Goal: Task Accomplishment & Management: Manage account settings

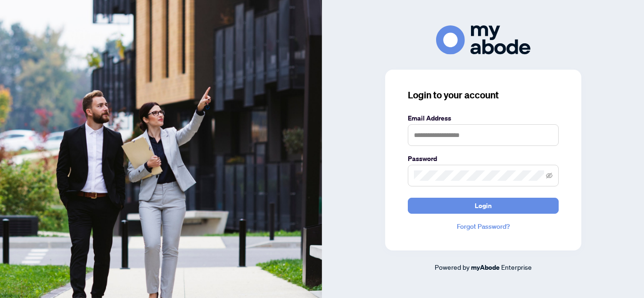
click at [472, 119] on label "Email Address" at bounding box center [483, 118] width 151 height 10
click at [492, 132] on input "text" at bounding box center [483, 135] width 151 height 22
type input "**********"
click at [482, 170] on span at bounding box center [483, 176] width 151 height 22
click at [408, 198] on button "Login" at bounding box center [483, 206] width 151 height 16
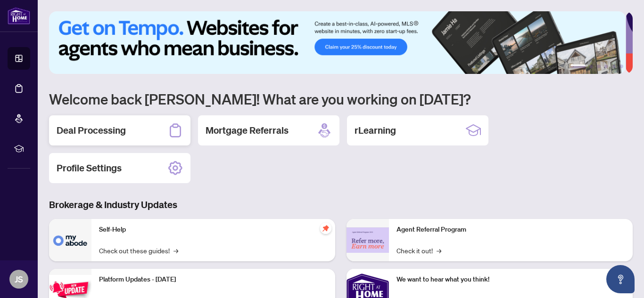
click at [163, 131] on div "Deal Processing" at bounding box center [119, 130] width 141 height 30
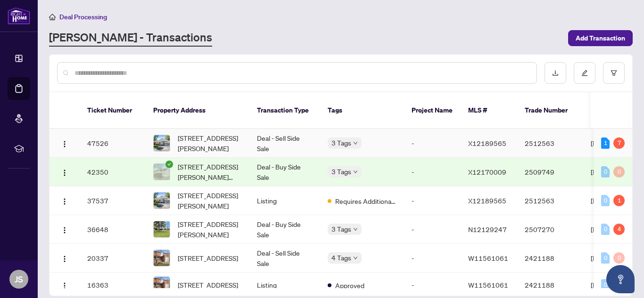
click at [292, 134] on td "Deal - Sell Side Sale" at bounding box center [284, 143] width 71 height 29
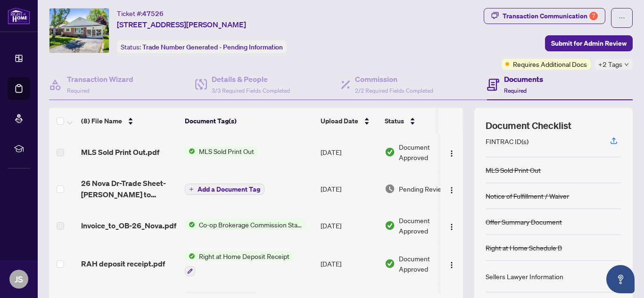
scroll to position [21, 0]
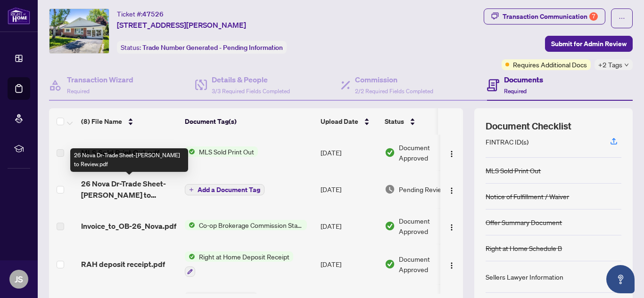
click at [144, 189] on span "26 Nova Dr-Trade Sheet-[PERSON_NAME] to Review.pdf" at bounding box center [129, 189] width 96 height 23
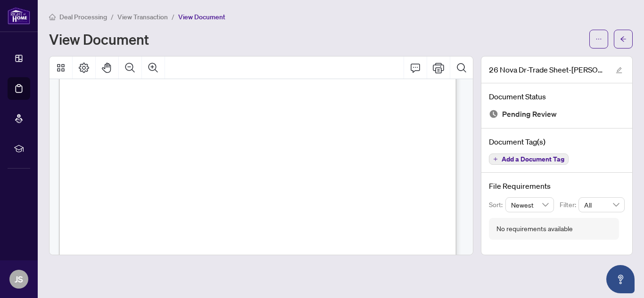
scroll to position [273, 0]
click at [440, 69] on icon "Print" at bounding box center [438, 67] width 11 height 11
click at [630, 38] on button "button" at bounding box center [623, 39] width 19 height 19
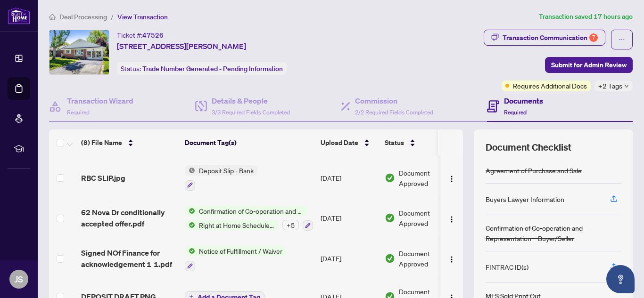
scroll to position [91, 0]
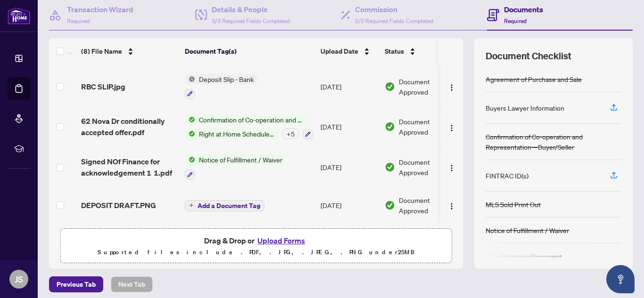
click at [267, 236] on button "Upload Forms" at bounding box center [281, 241] width 53 height 12
click at [267, 241] on button "Upload Forms" at bounding box center [281, 241] width 53 height 12
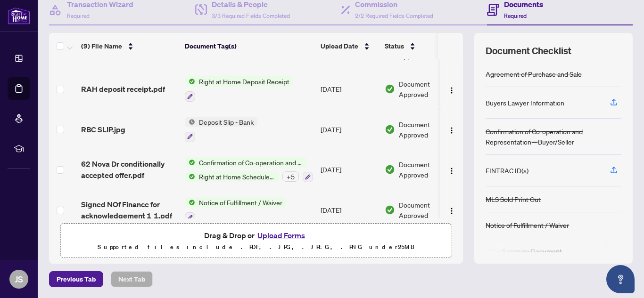
scroll to position [55, 0]
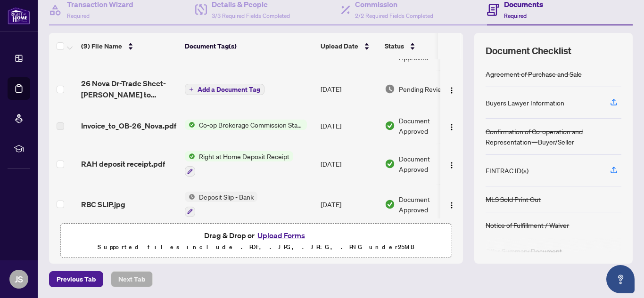
click at [209, 88] on span "Add a Document Tag" at bounding box center [228, 89] width 63 height 7
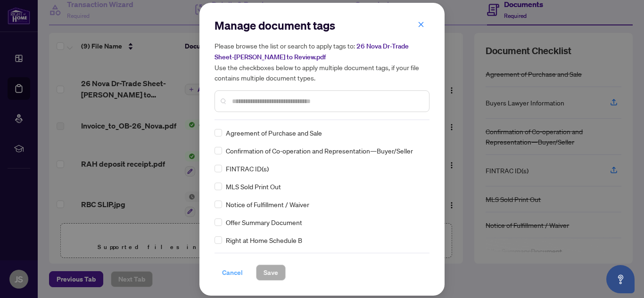
click at [233, 269] on span "Cancel" at bounding box center [232, 272] width 21 height 15
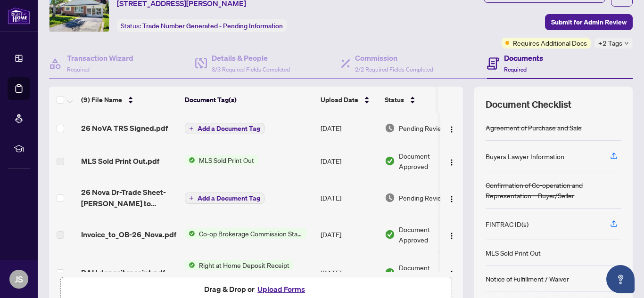
scroll to position [41, 0]
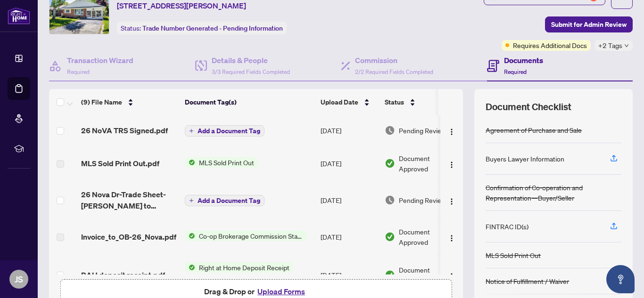
click at [229, 125] on div "Add a Document Tag" at bounding box center [225, 131] width 80 height 12
click at [243, 129] on span "Add a Document Tag" at bounding box center [228, 131] width 63 height 7
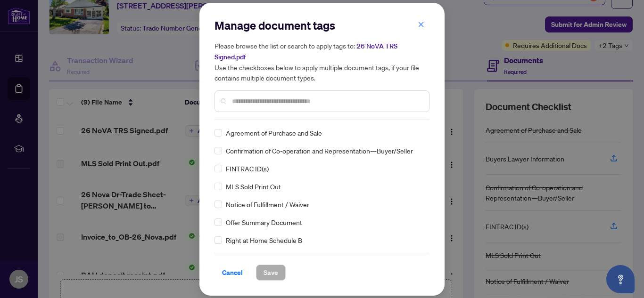
click at [257, 113] on div "Manage document tags Please browse the list or search to apply tags to: 26 NoVA…" at bounding box center [321, 69] width 215 height 102
click at [272, 103] on div at bounding box center [321, 101] width 215 height 22
click at [276, 101] on div at bounding box center [321, 101] width 215 height 22
click at [290, 96] on input "text" at bounding box center [326, 101] width 189 height 10
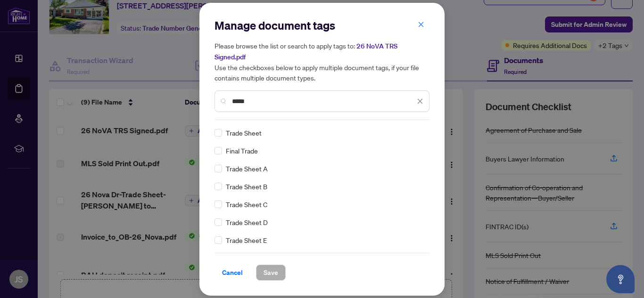
type input "*****"
click at [256, 132] on span "Trade Sheet" at bounding box center [244, 133] width 36 height 10
click at [274, 265] on span "Save" at bounding box center [270, 272] width 15 height 15
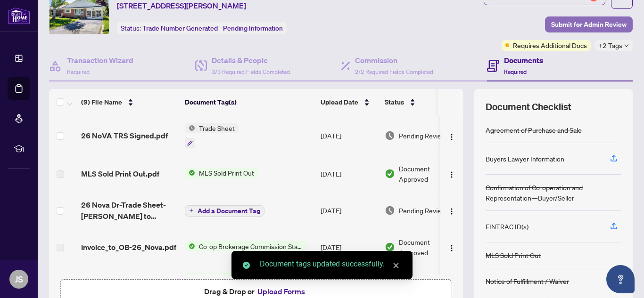
click at [574, 25] on span "Submit for Admin Review" at bounding box center [588, 24] width 75 height 15
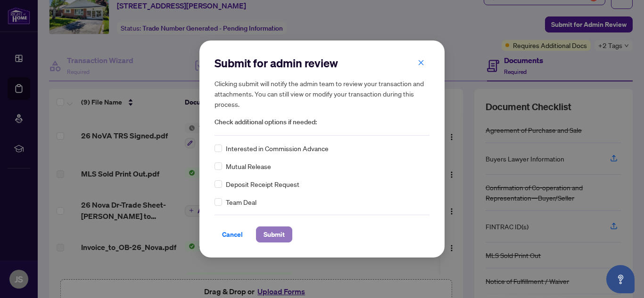
click at [276, 235] on span "Submit" at bounding box center [273, 234] width 21 height 15
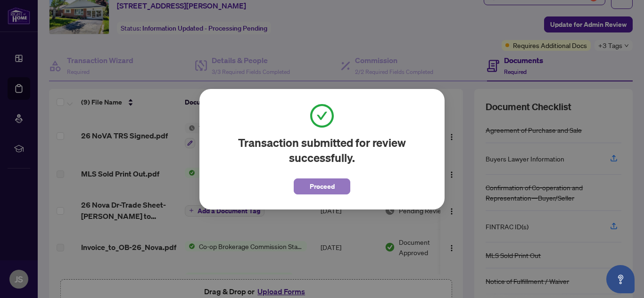
click at [335, 181] on button "Proceed" at bounding box center [322, 187] width 57 height 16
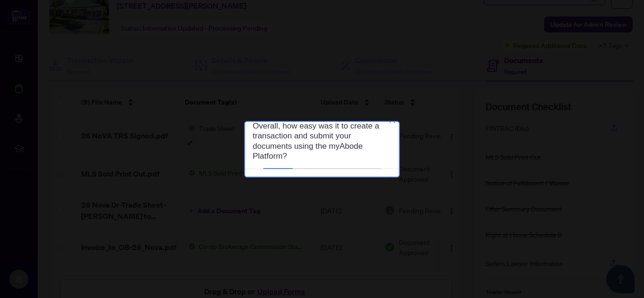
scroll to position [0, 0]
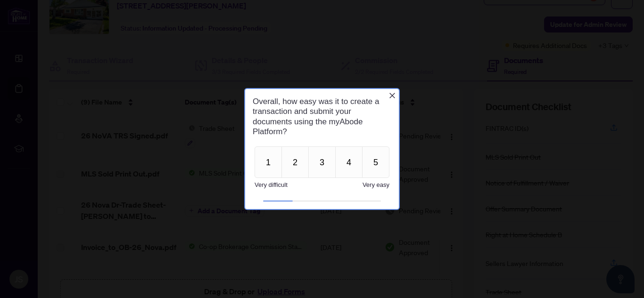
click at [390, 94] on icon "Close button" at bounding box center [392, 96] width 6 height 6
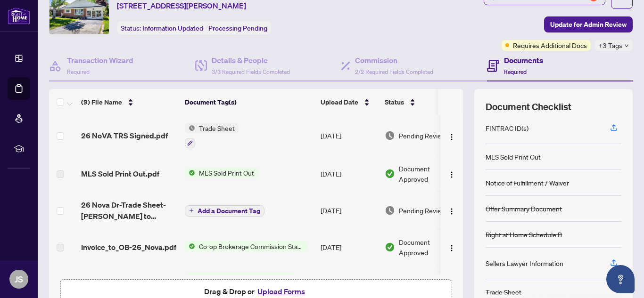
scroll to position [97, 0]
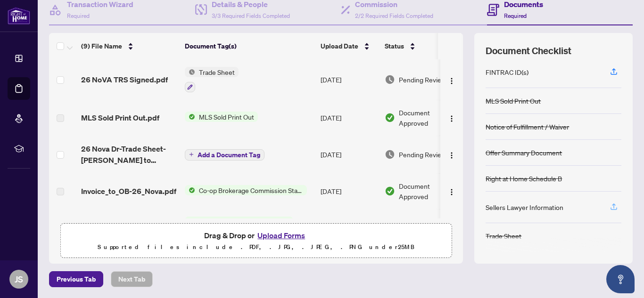
click at [609, 203] on icon "button" at bounding box center [613, 207] width 8 height 8
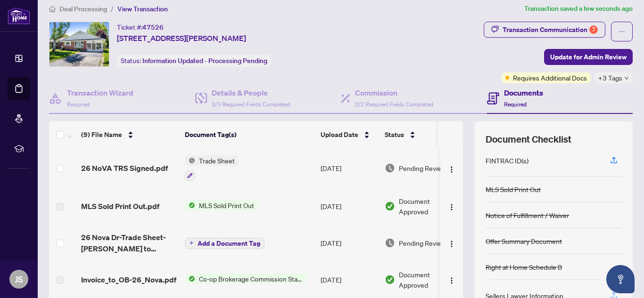
scroll to position [0, 0]
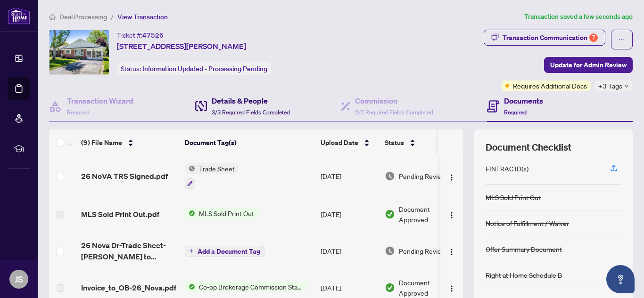
click at [222, 104] on h4 "Details & People" at bounding box center [251, 100] width 78 height 11
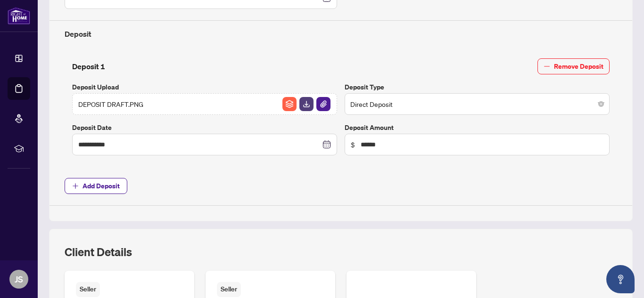
scroll to position [500, 0]
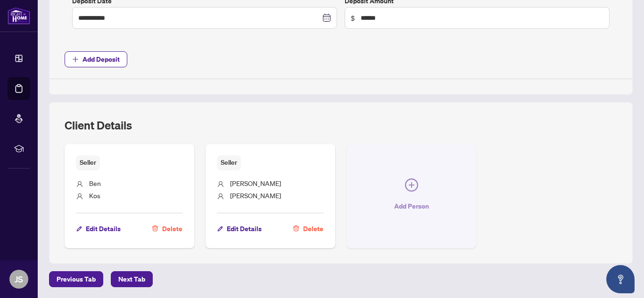
click at [405, 184] on icon "plus-circle" at bounding box center [411, 185] width 13 height 13
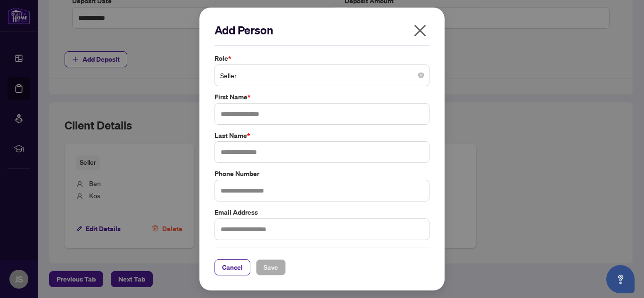
click at [273, 70] on span "Seller" at bounding box center [322, 75] width 204 height 18
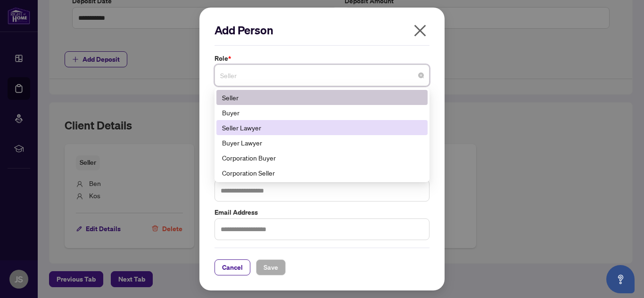
click at [269, 129] on div "Seller Lawyer" at bounding box center [322, 128] width 200 height 10
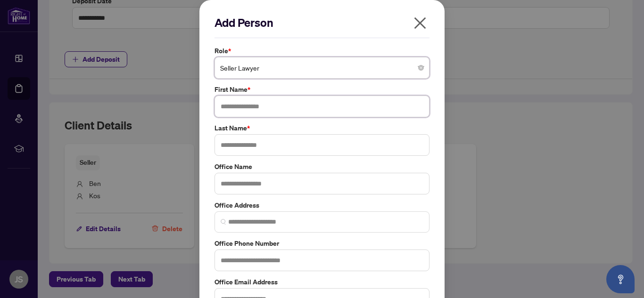
click at [268, 107] on input "text" at bounding box center [321, 107] width 215 height 22
type input "*******"
type input "******"
paste input "**********"
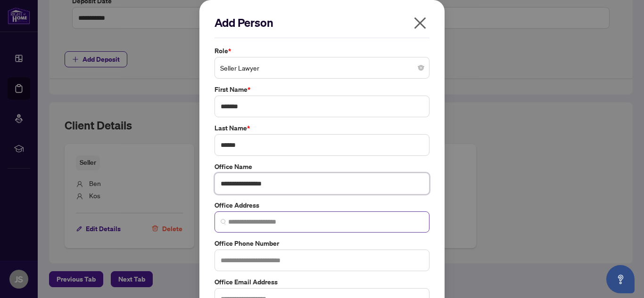
type input "**********"
click at [263, 222] on input "search" at bounding box center [325, 222] width 195 height 10
paste input "**********"
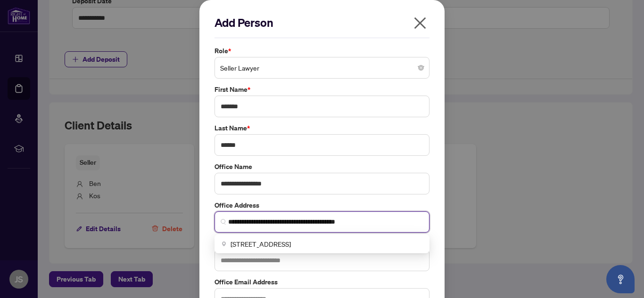
scroll to position [45, 0]
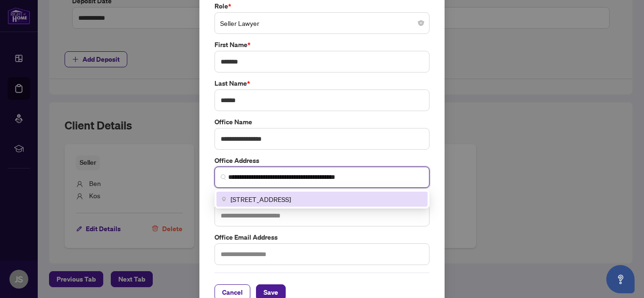
click at [291, 198] on span "[STREET_ADDRESS]" at bounding box center [260, 199] width 60 height 10
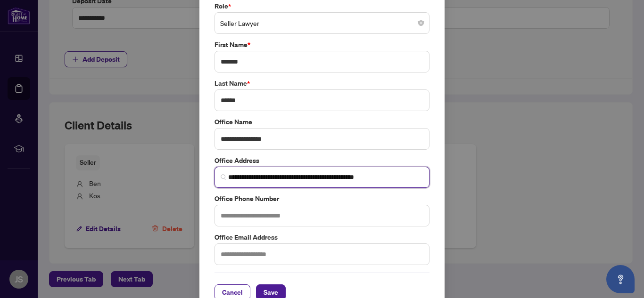
scroll to position [62, 0]
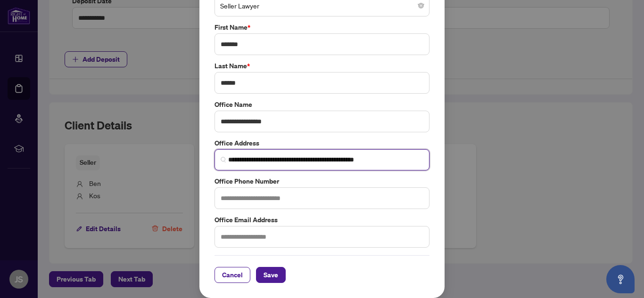
type input "**********"
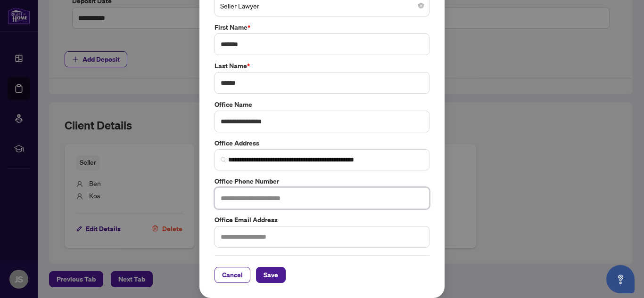
click at [336, 197] on input "text" at bounding box center [321, 199] width 215 height 22
paste input "**********"
type input "**********"
click at [335, 236] on input "text" at bounding box center [321, 237] width 215 height 22
paste input "**********"
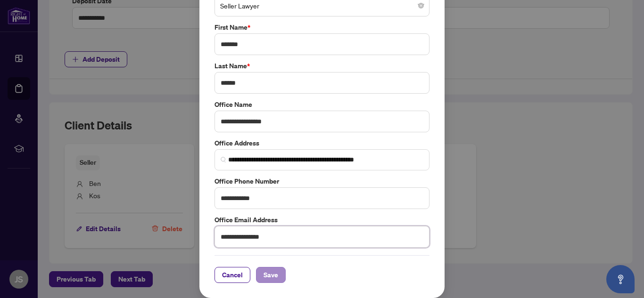
type input "**********"
click at [271, 278] on span "Save" at bounding box center [270, 275] width 15 height 15
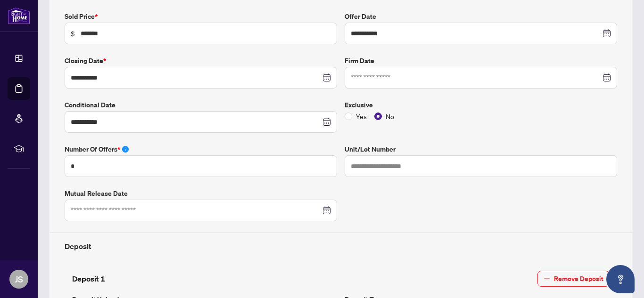
scroll to position [0, 0]
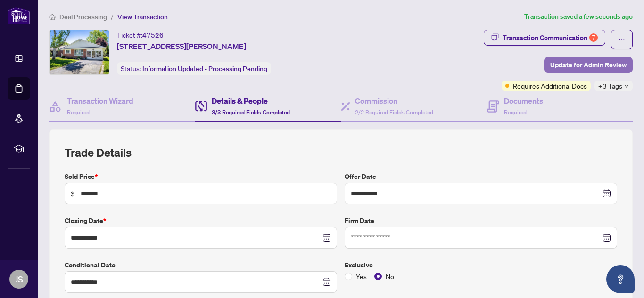
click at [581, 69] on span "Update for Admin Review" at bounding box center [588, 65] width 76 height 15
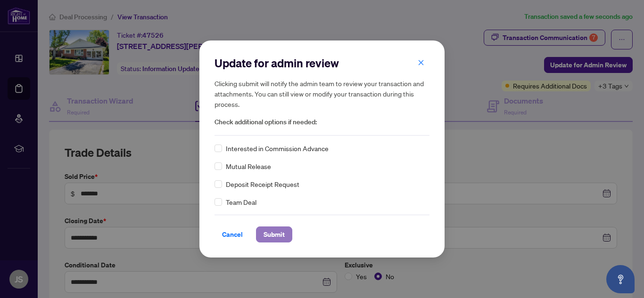
click at [287, 228] on button "Submit" at bounding box center [274, 235] width 36 height 16
